Goal: Download file/media

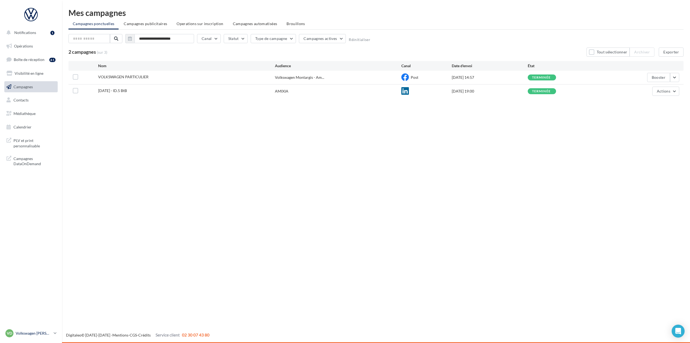
click at [38, 333] on p "Volkswagen [PERSON_NAME]" at bounding box center [34, 332] width 36 height 5
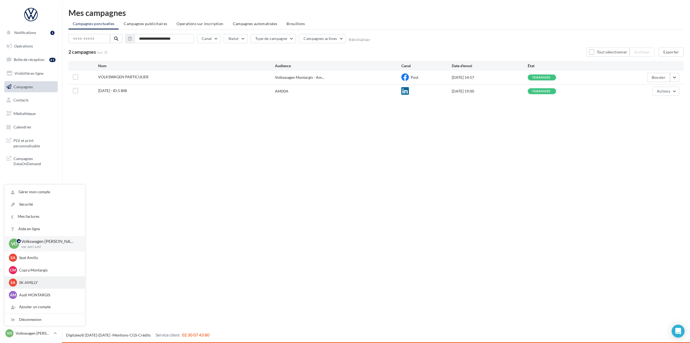
click at [28, 285] on p "SK AMILLY" at bounding box center [48, 282] width 59 height 5
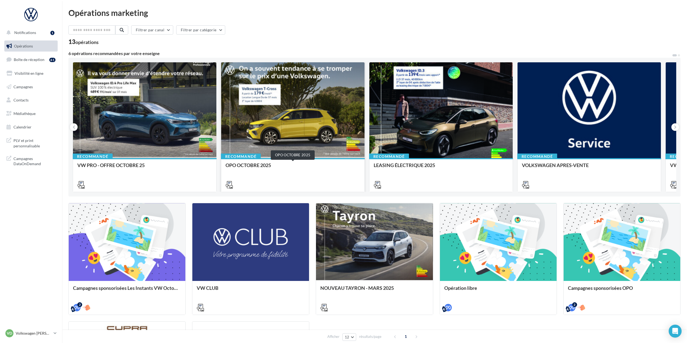
click at [254, 167] on div "OPO OCTOBRE 2025" at bounding box center [293, 167] width 135 height 11
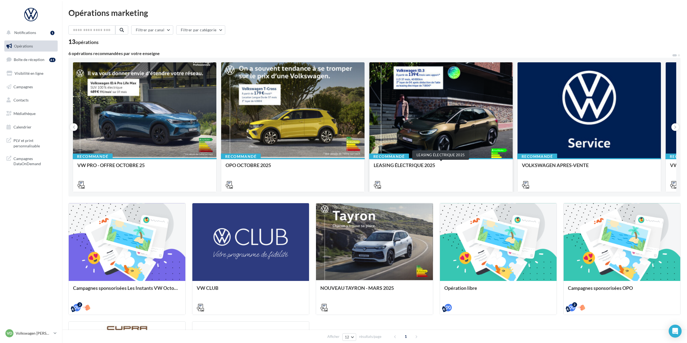
click at [418, 163] on div "LEASING ÉLECTRIQUE 2025" at bounding box center [441, 167] width 135 height 11
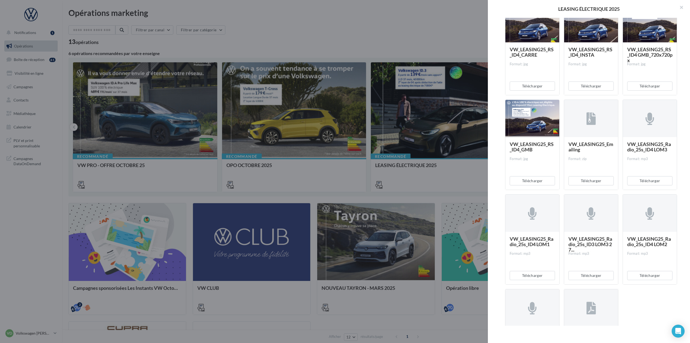
scroll to position [296, 0]
click at [527, 178] on button "Télécharger" at bounding box center [532, 179] width 45 height 9
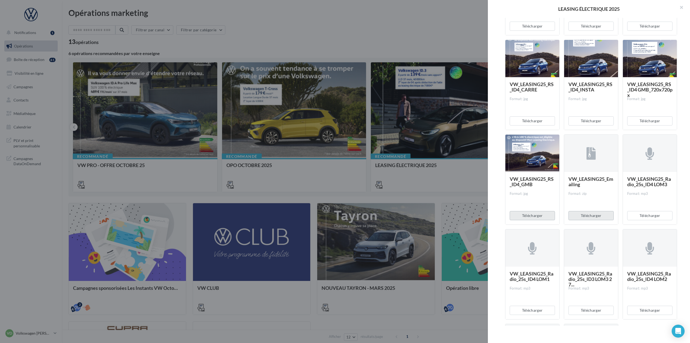
scroll to position [270, 0]
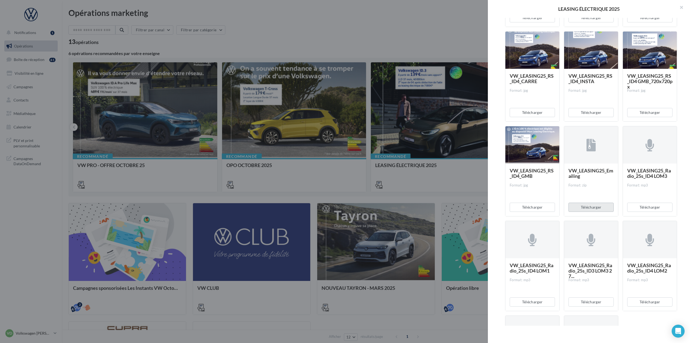
click at [596, 204] on button "Télécharger" at bounding box center [590, 206] width 45 height 9
